Goal: Check status

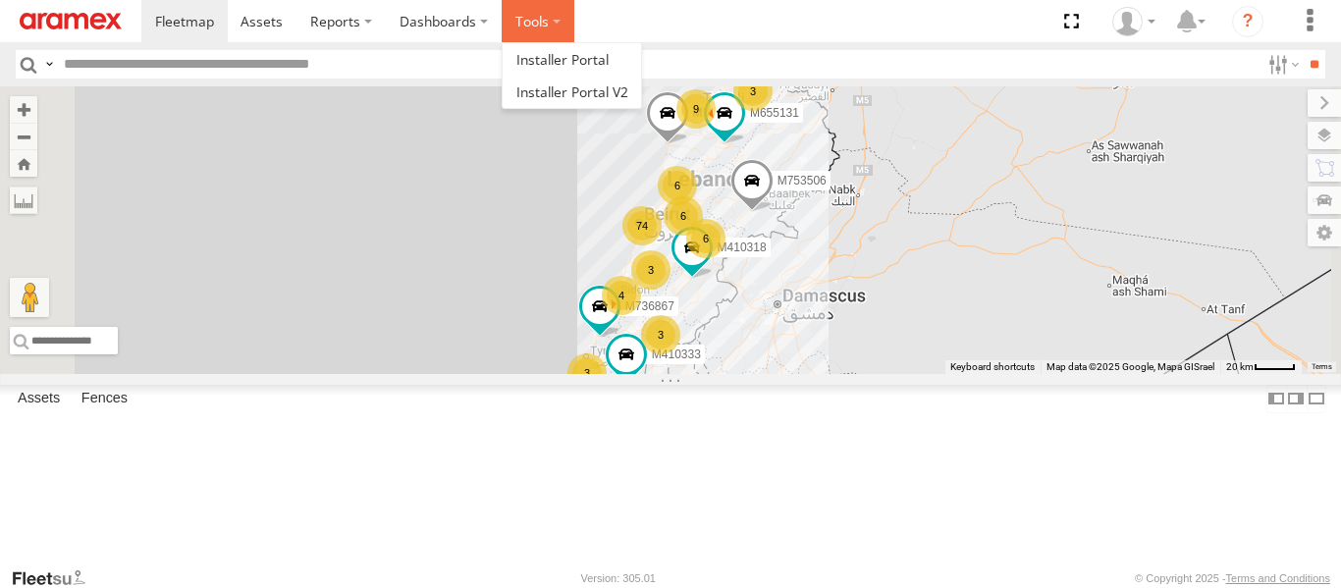
click at [526, 0] on label at bounding box center [538, 21] width 73 height 42
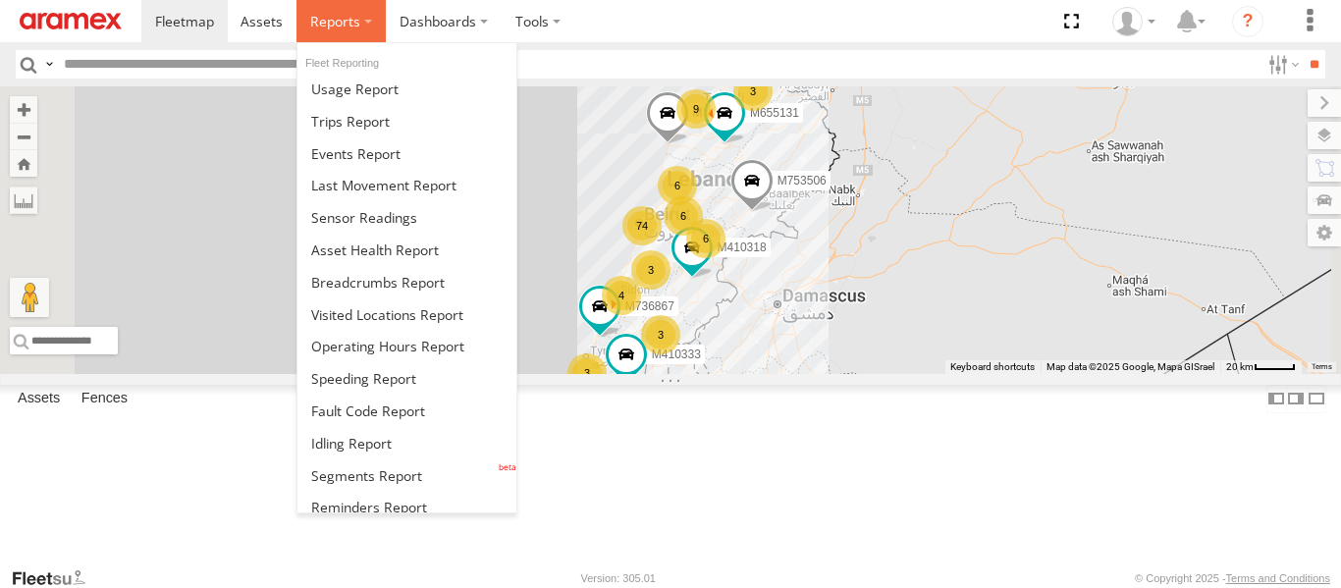
click at [342, 20] on span at bounding box center [335, 21] width 50 height 19
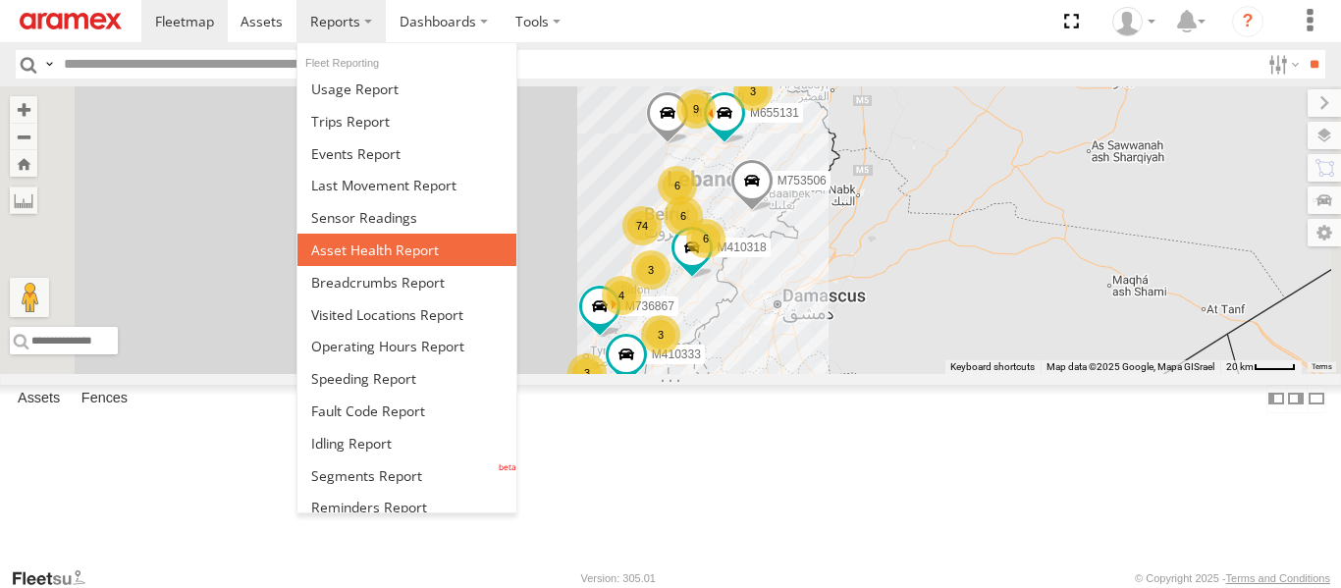
click at [373, 246] on span at bounding box center [375, 250] width 128 height 19
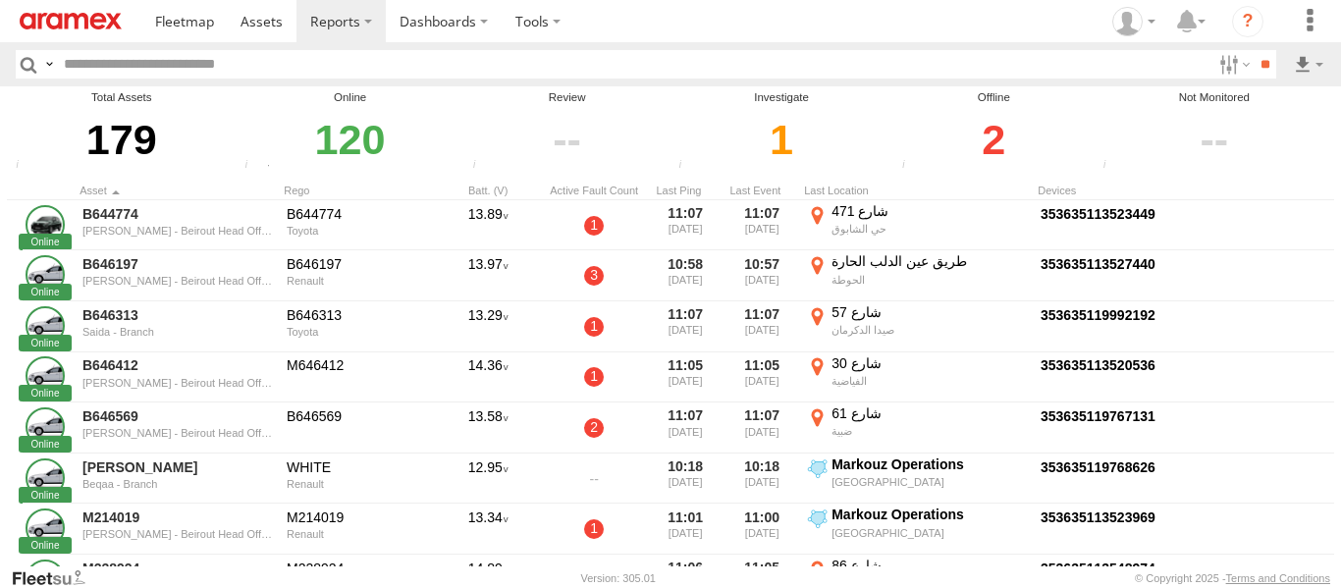
click at [999, 144] on div "2" at bounding box center [994, 140] width 195 height 68
